Goal: Task Accomplishment & Management: Manage account settings

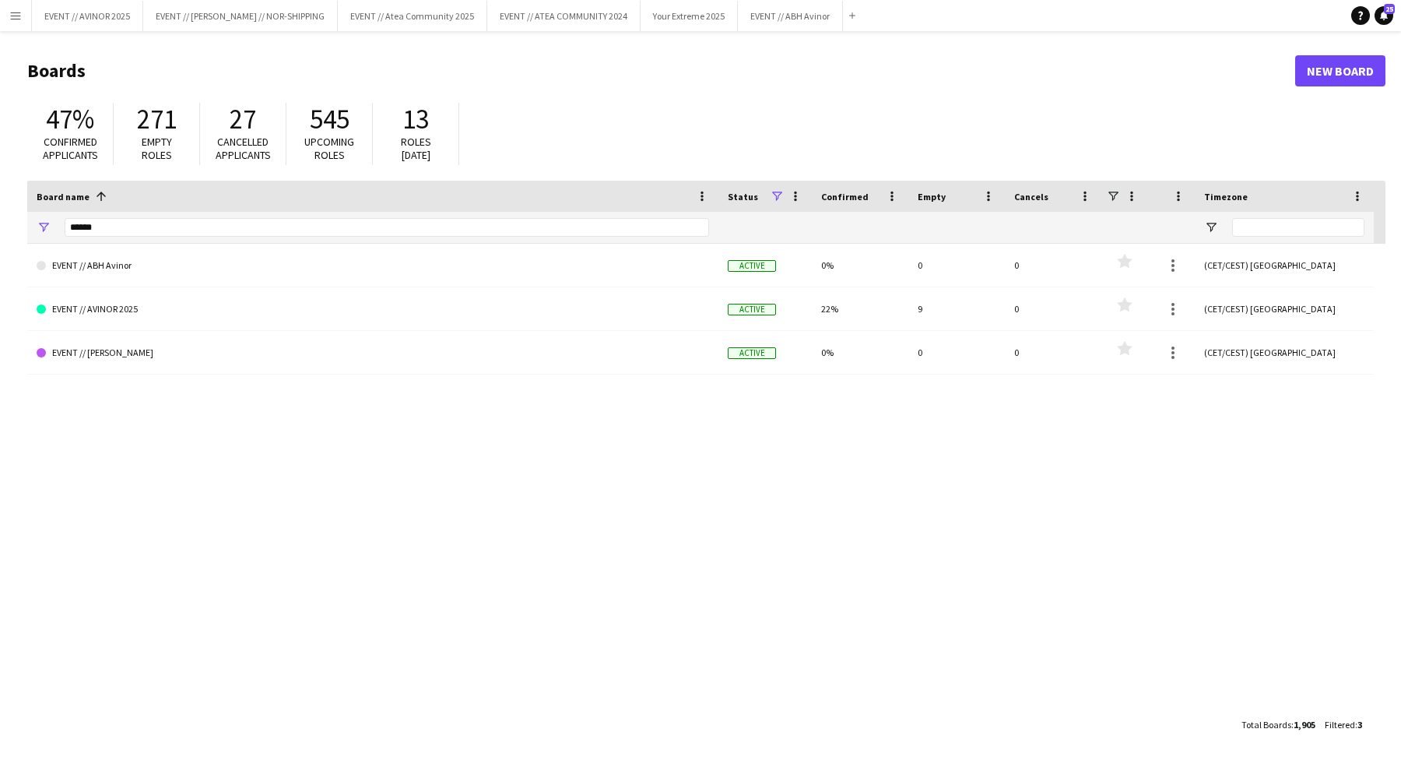
click at [13, 14] on app-icon "Menu" at bounding box center [15, 15] width 12 height 12
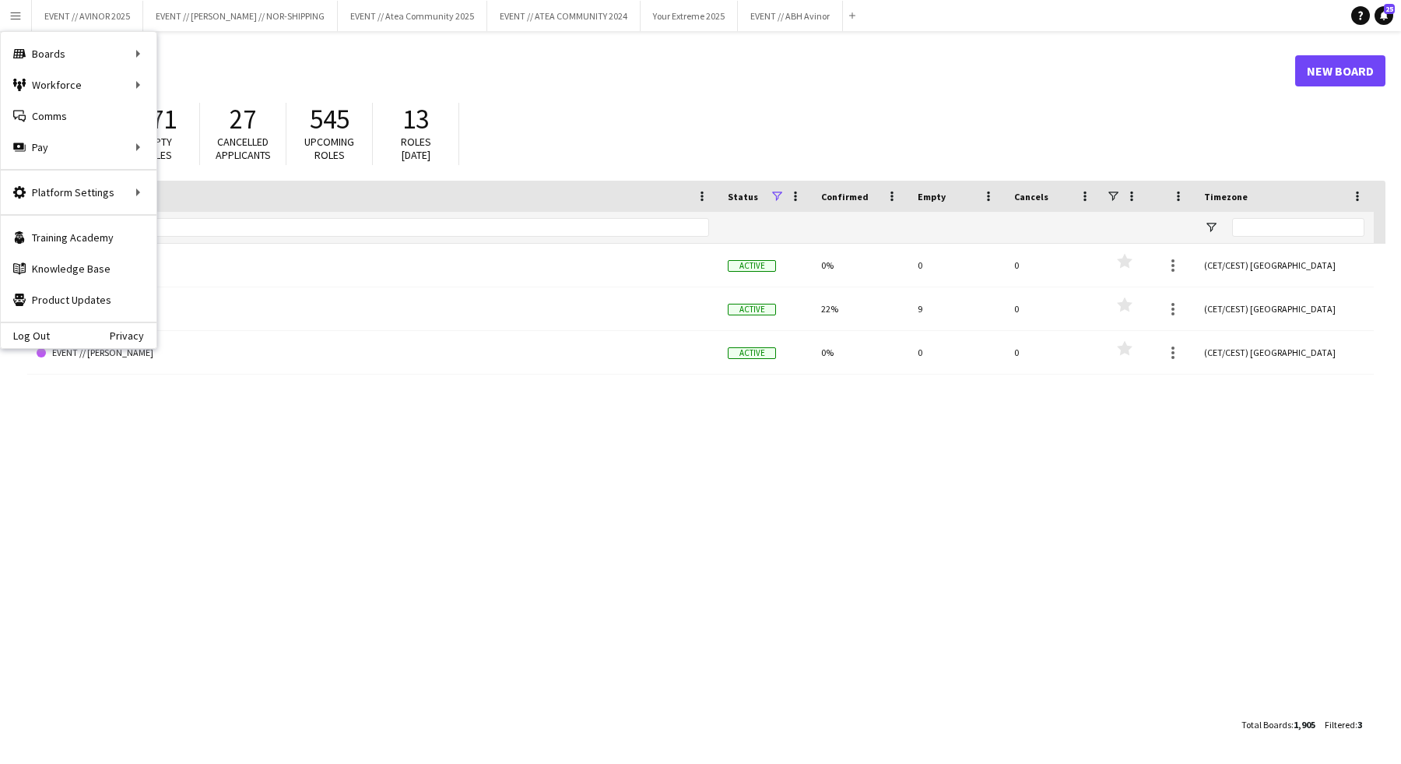
click at [726, 81] on h1 "Boards" at bounding box center [661, 70] width 1268 height 23
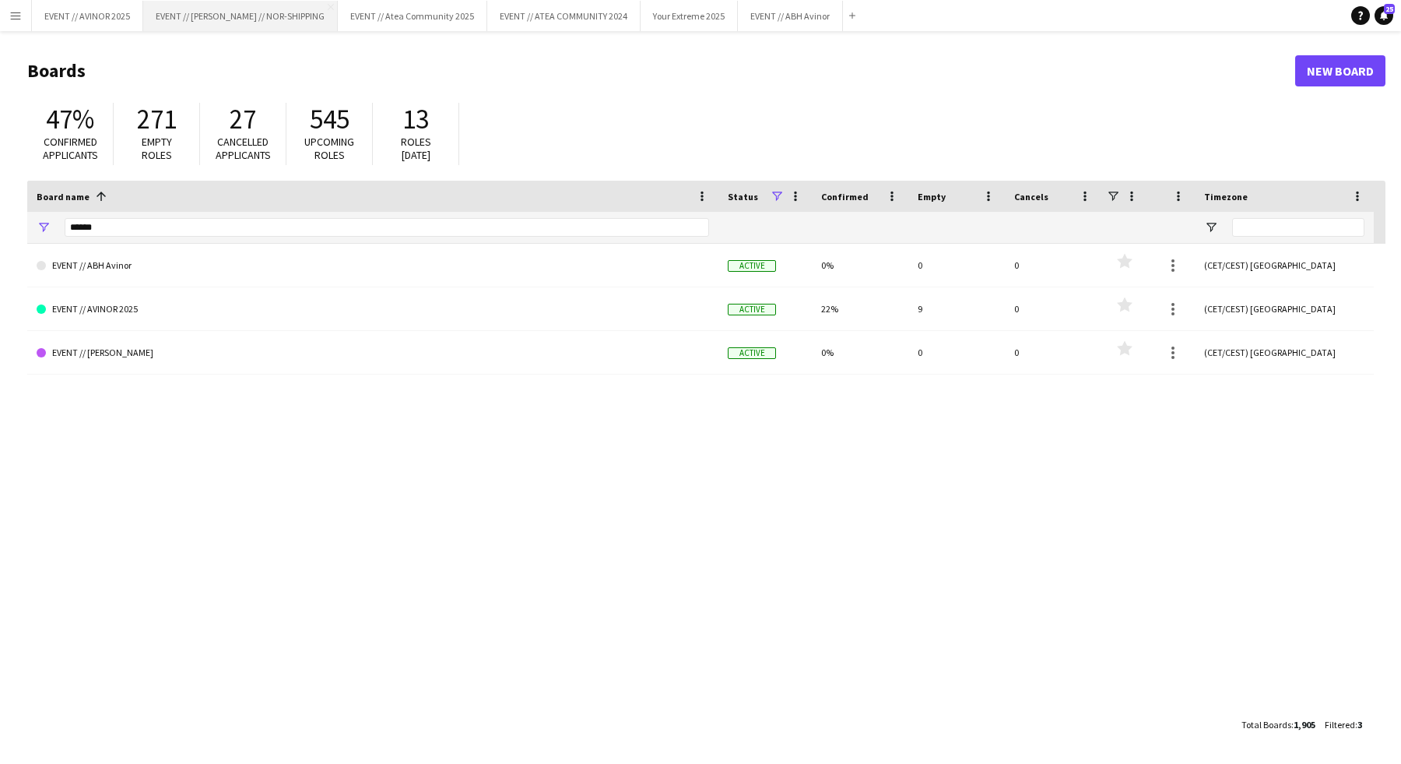
click at [272, 20] on button "EVENT // [PERSON_NAME] // NOR-SHIPPING Close" at bounding box center [240, 16] width 195 height 30
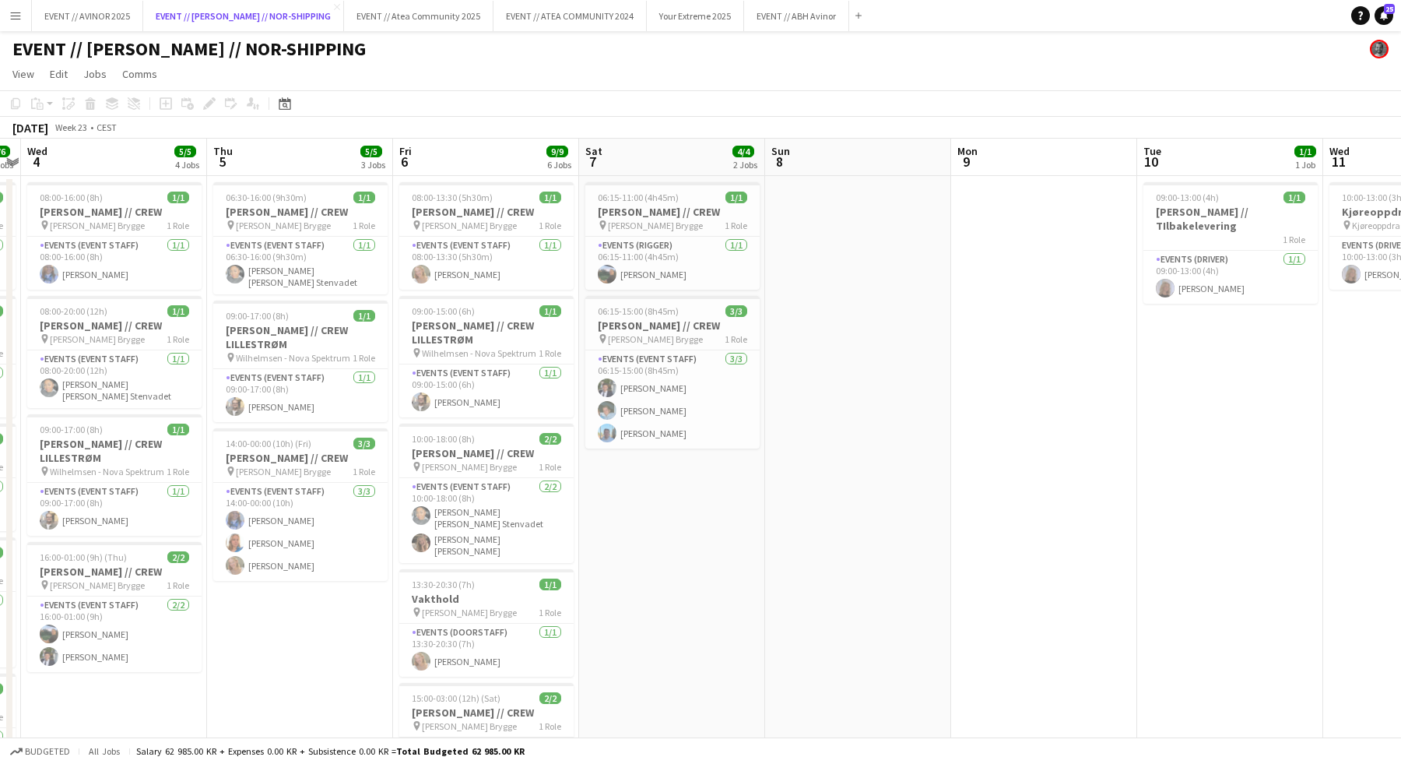
scroll to position [0, 472]
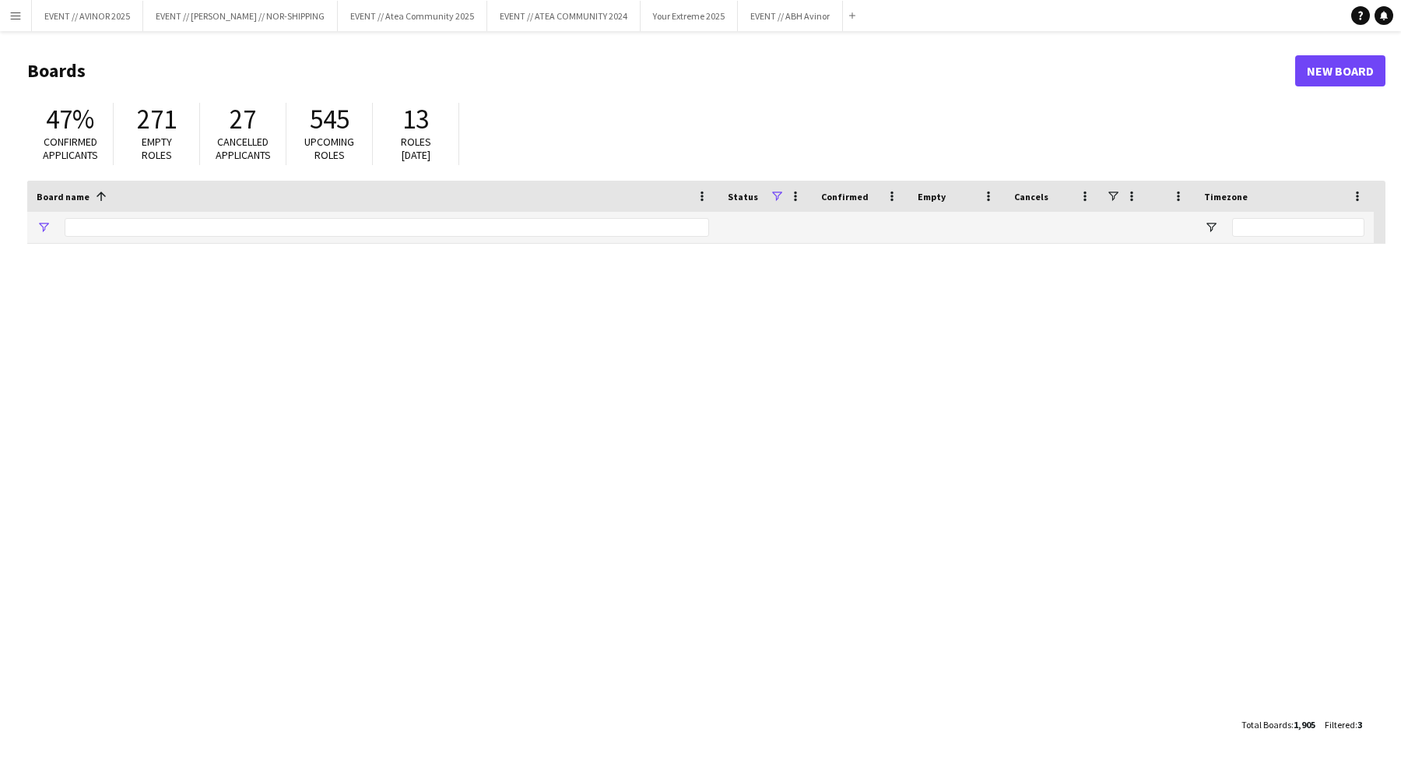
type input "******"
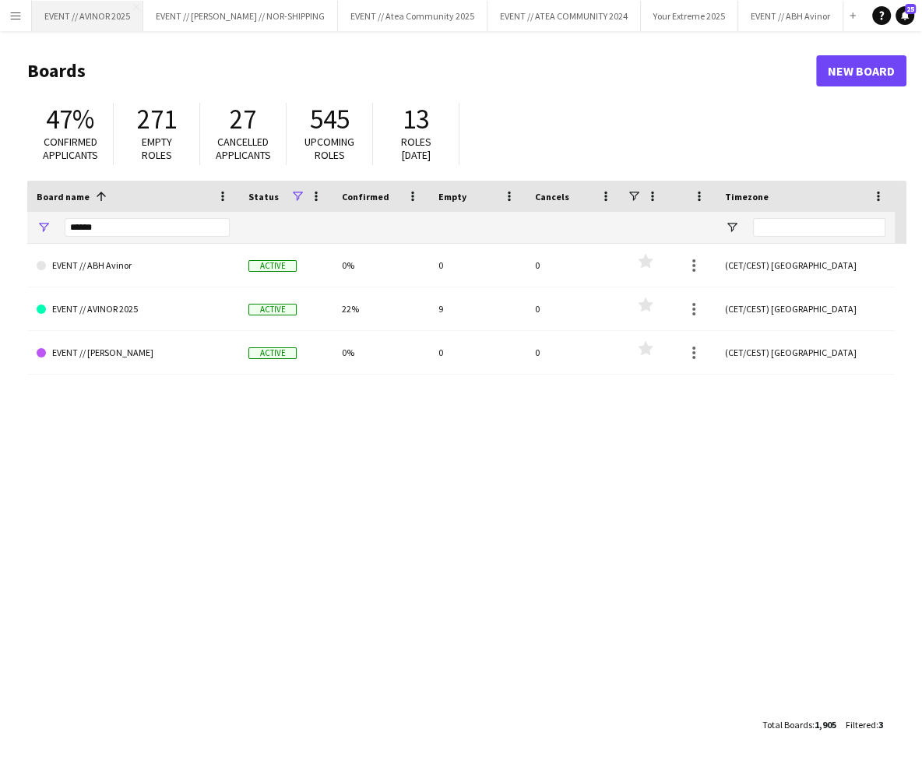
click at [109, 26] on button "EVENT // AVINOR 2025 Close" at bounding box center [87, 16] width 111 height 30
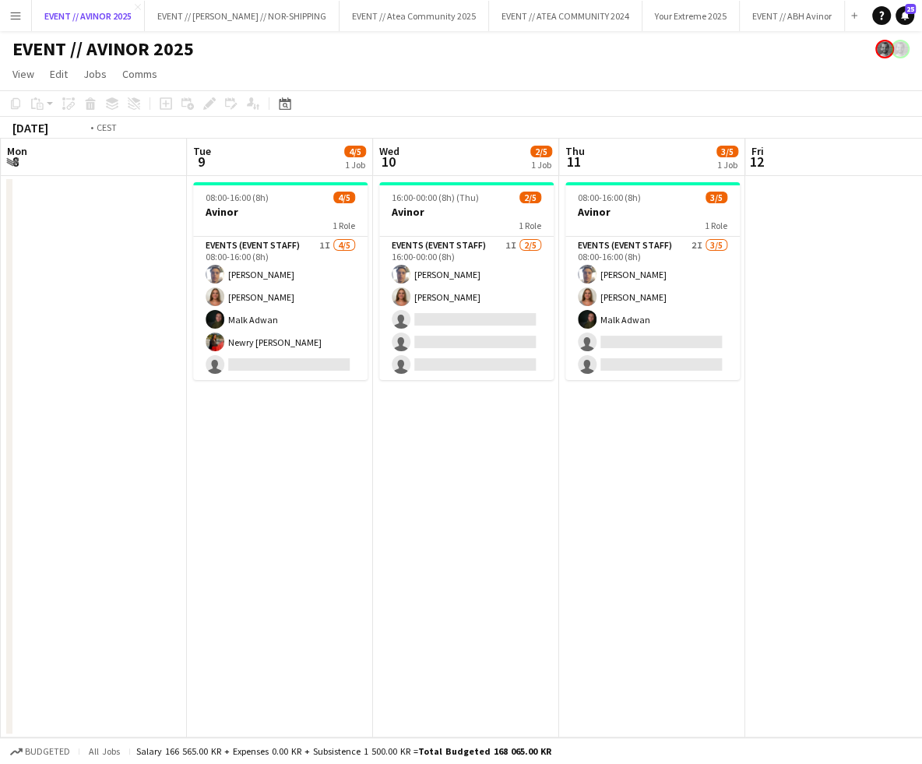
scroll to position [0, 574]
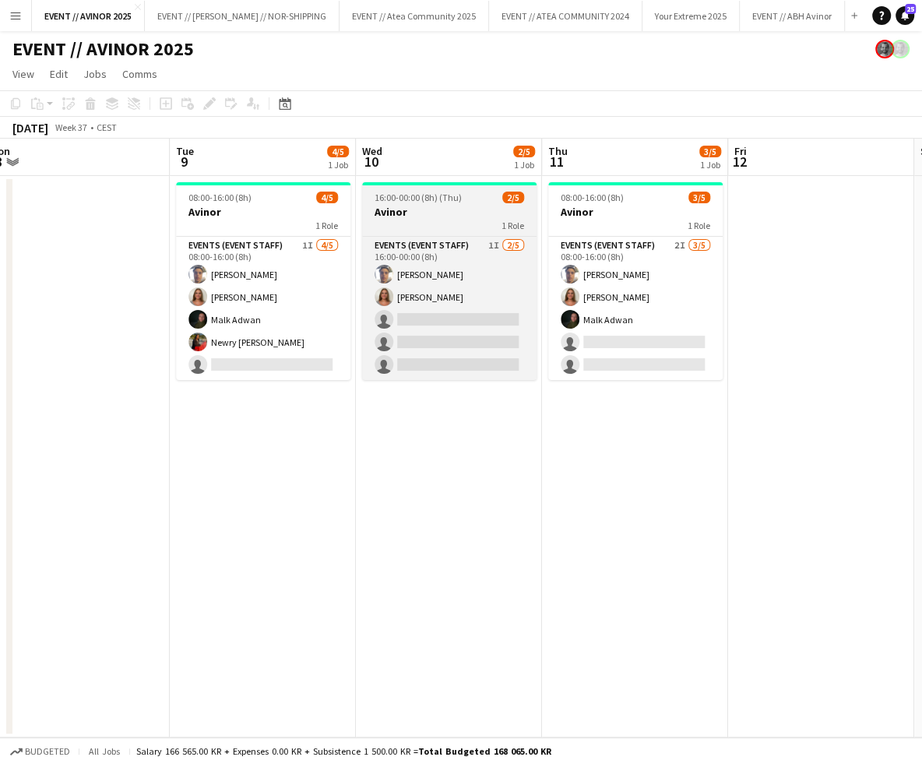
click at [435, 223] on div "1 Role" at bounding box center [449, 225] width 174 height 12
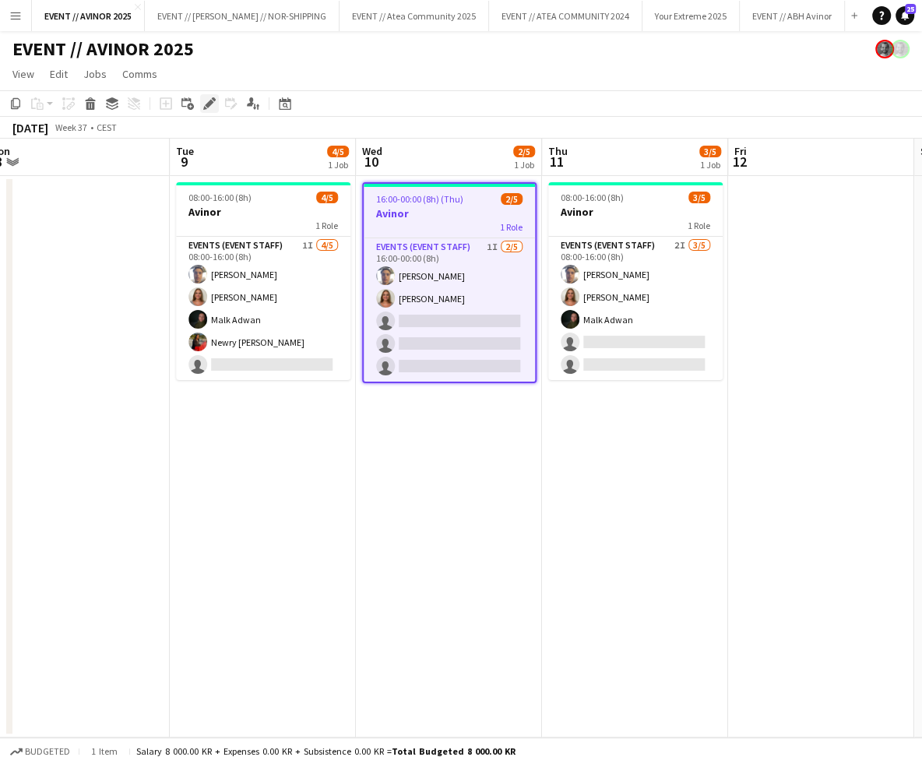
click at [212, 104] on icon "Edit" at bounding box center [209, 103] width 12 height 12
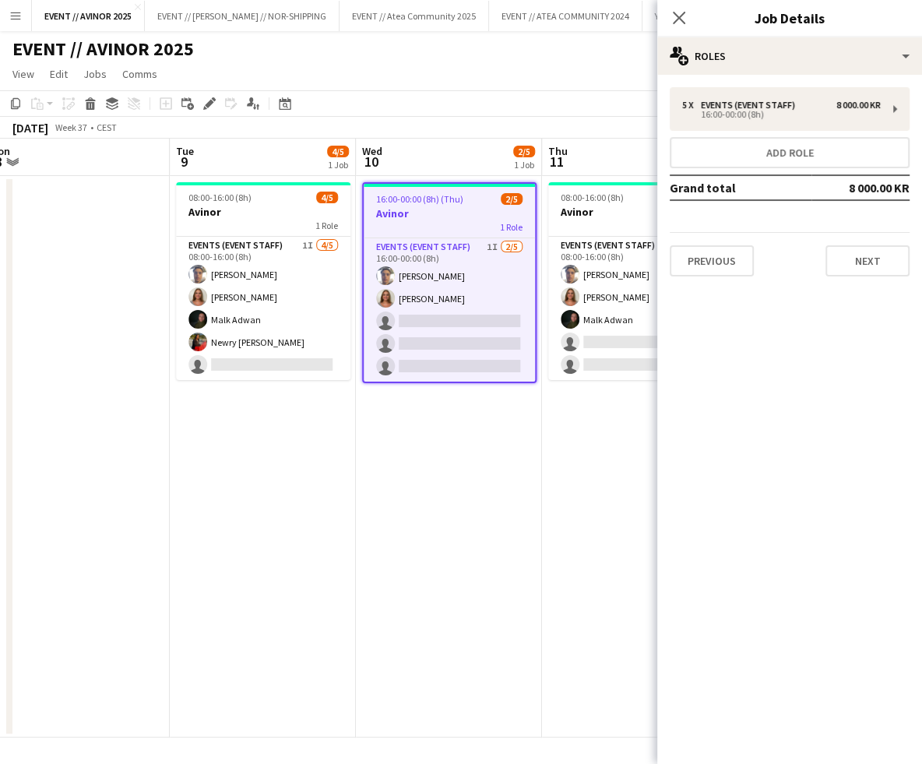
click at [494, 124] on div "[DATE] Week 37 • CEST" at bounding box center [461, 128] width 922 height 22
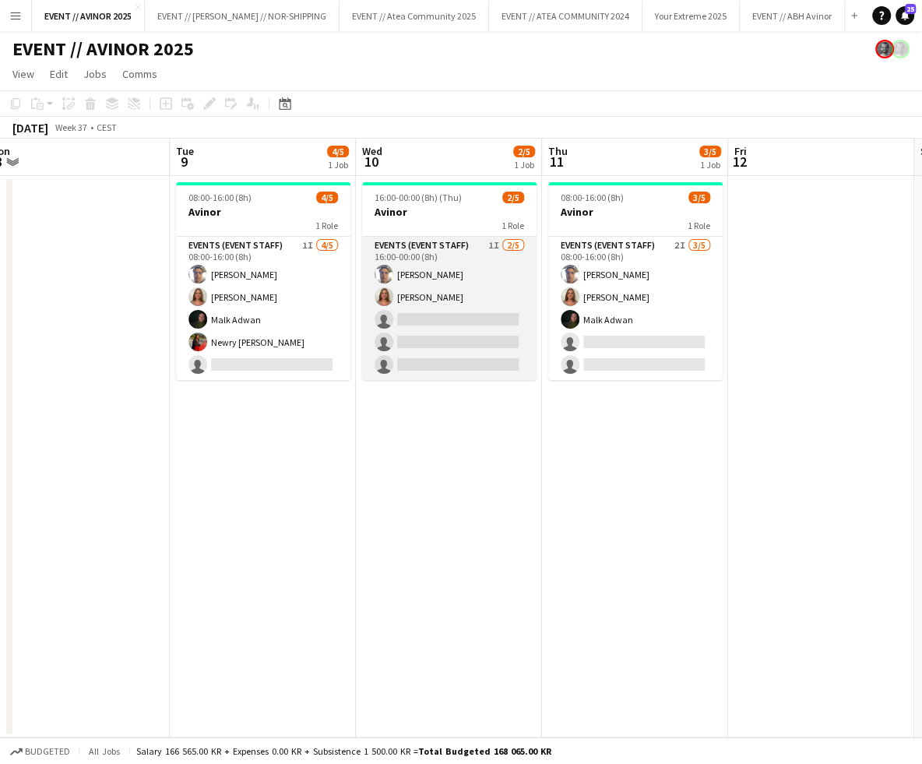
click at [454, 290] on app-card-role "Events (Event Staff) 1I [DATE] 16:00-00:00 (8h) [PERSON_NAME] [PERSON_NAME] sin…" at bounding box center [449, 308] width 174 height 143
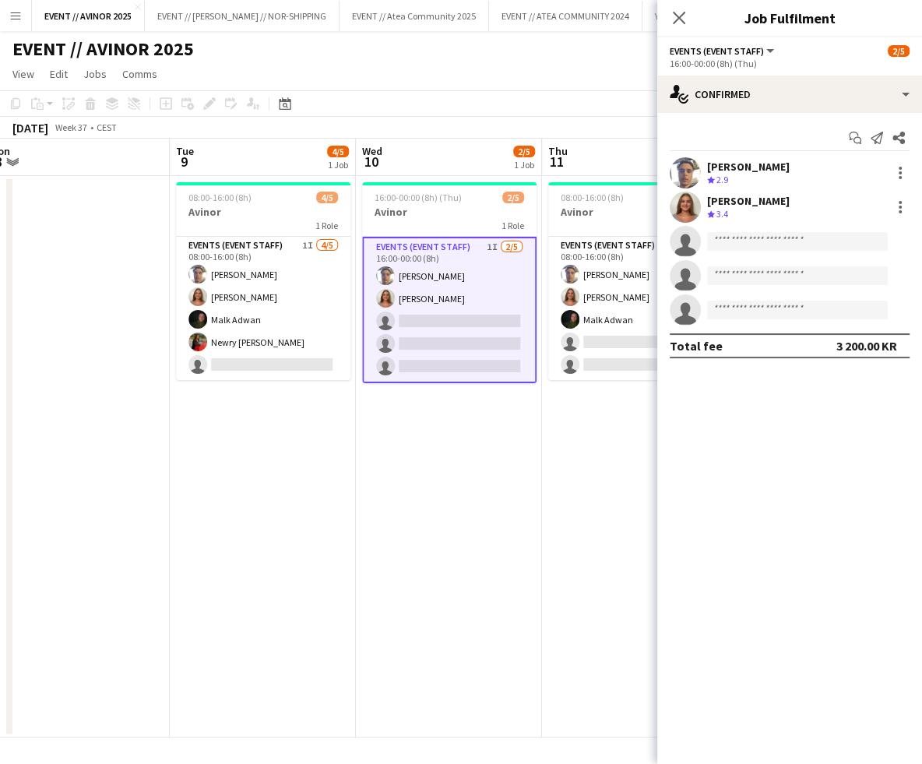
click at [503, 111] on app-toolbar "Copy Paste Paste Command V Paste with crew Command Shift V Paste linked Job [GE…" at bounding box center [461, 103] width 922 height 26
